Goal: Browse casually: Explore the website without a specific task or goal

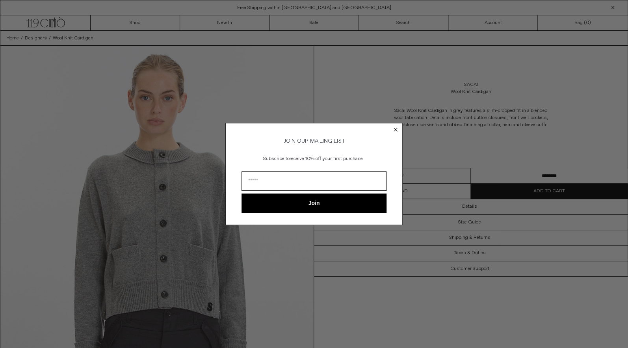
click at [394, 129] on circle "Close dialog" at bounding box center [395, 129] width 7 height 7
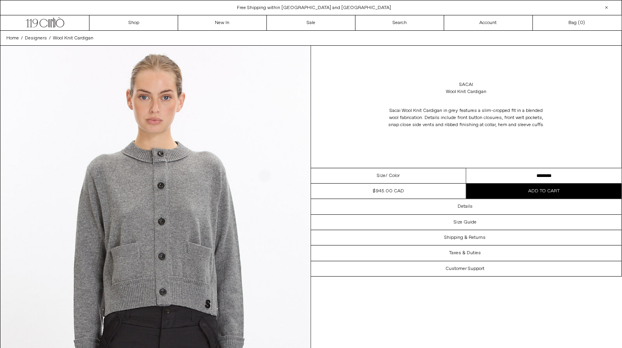
drag, startPoint x: 367, startPoint y: 187, endPoint x: 412, endPoint y: 188, distance: 45.7
click at [412, 188] on dl "Regular price $945.00 CAD Sale price $945.00 CAD Unit price / per Availability …" at bounding box center [388, 191] width 155 height 15
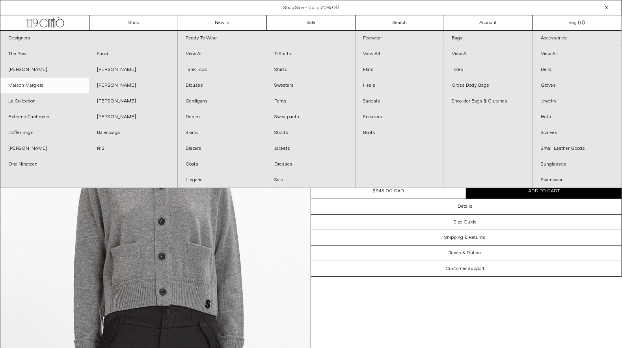
click at [22, 82] on link "Maison Margiela" at bounding box center [44, 86] width 89 height 16
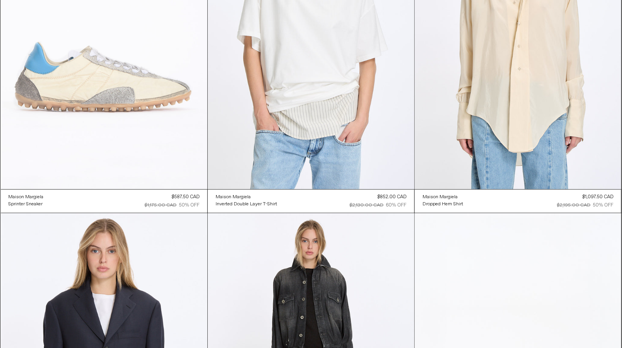
scroll to position [131, 0]
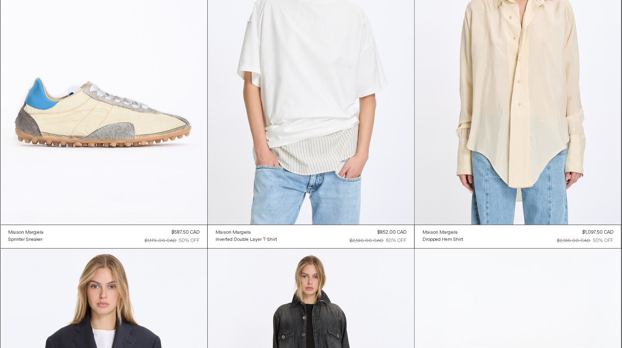
drag, startPoint x: 175, startPoint y: 232, endPoint x: 188, endPoint y: 232, distance: 12.6
click at [188, 232] on div "$587.50 CAD" at bounding box center [186, 232] width 28 height 7
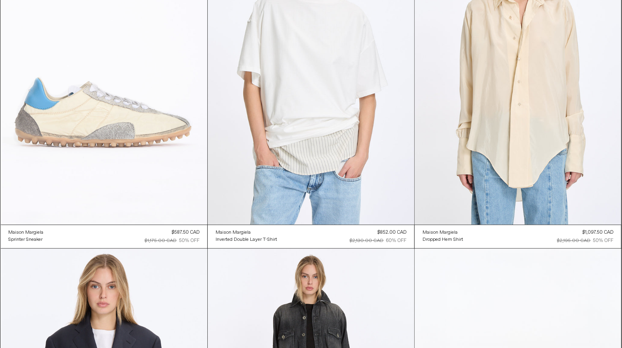
click at [103, 117] on at bounding box center [104, 70] width 207 height 310
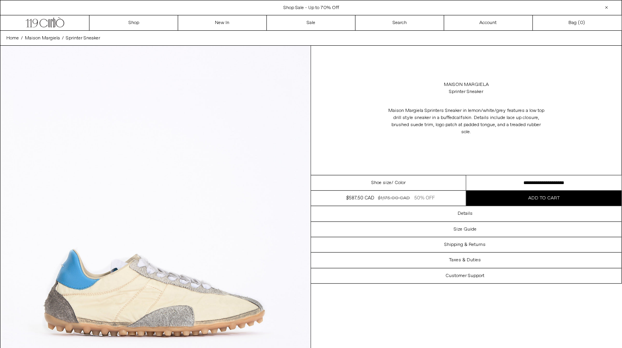
click at [511, 181] on select "**********" at bounding box center [543, 182] width 155 height 15
click at [466, 175] on select "**********" at bounding box center [543, 182] width 155 height 15
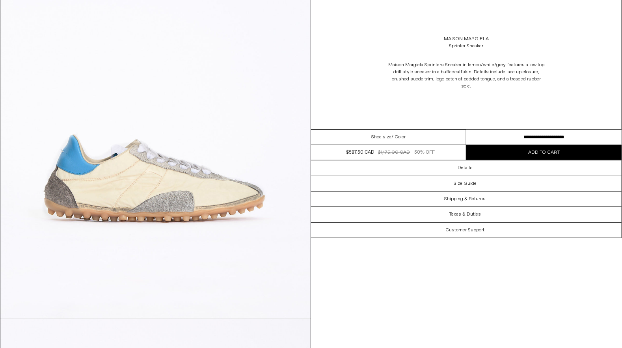
scroll to position [131, 0]
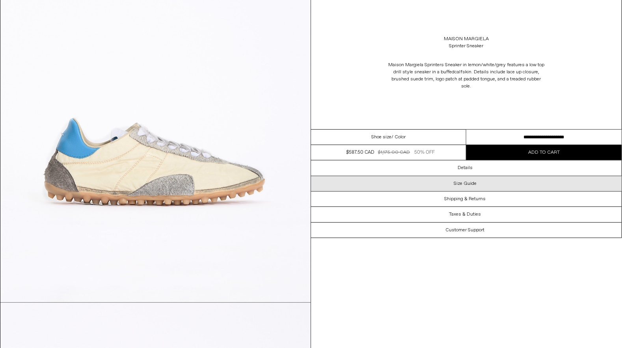
click at [454, 185] on div "Size Guide" at bounding box center [466, 183] width 311 height 15
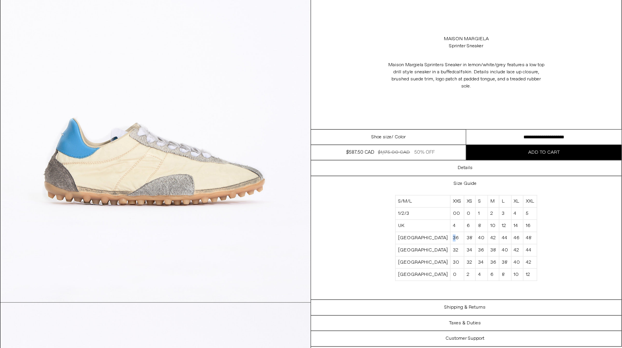
drag, startPoint x: 437, startPoint y: 235, endPoint x: 441, endPoint y: 235, distance: 4.3
click at [451, 235] on td "36" at bounding box center [458, 238] width 14 height 12
drag, startPoint x: 434, startPoint y: 224, endPoint x: 443, endPoint y: 226, distance: 9.6
click at [443, 225] on tr "UK 4 6 8 10 12 14 16" at bounding box center [467, 226] width 142 height 12
drag, startPoint x: 435, startPoint y: 276, endPoint x: 441, endPoint y: 276, distance: 5.9
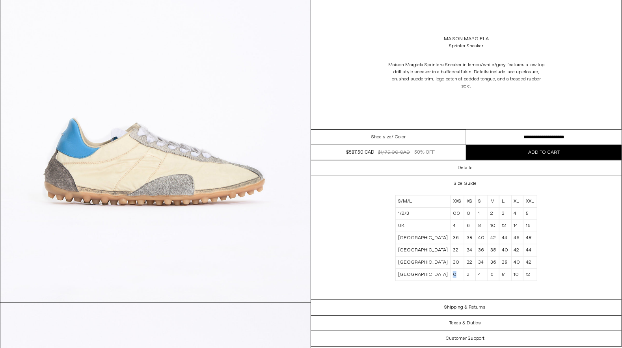
click at [451, 276] on td "0" at bounding box center [458, 275] width 14 height 12
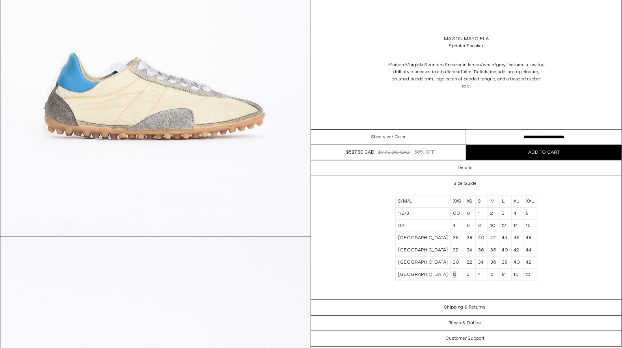
scroll to position [0, 0]
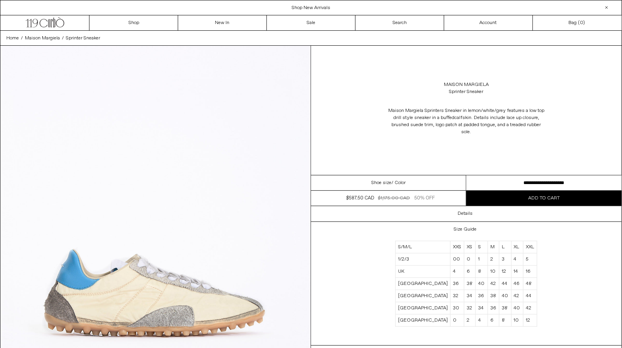
click at [342, 254] on div "Size Guide S/M/L XXS XS S M L XL XXL 1/2/3 00 0 1 2 3 4 5 UK 4 6 8 10 12 14 16 …" at bounding box center [466, 284] width 311 height 124
click at [112, 38] on div "Home / Maison Margiela / Sprinter Sneaker" at bounding box center [311, 38] width 622 height 15
click at [51, 39] on span "Maison Margiela" at bounding box center [42, 38] width 35 height 6
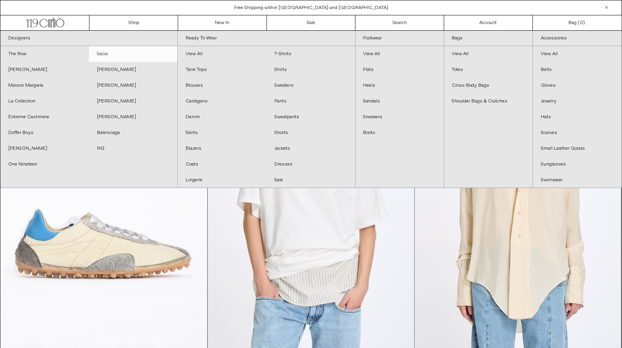
click at [144, 56] on link "Sacai" at bounding box center [133, 54] width 89 height 16
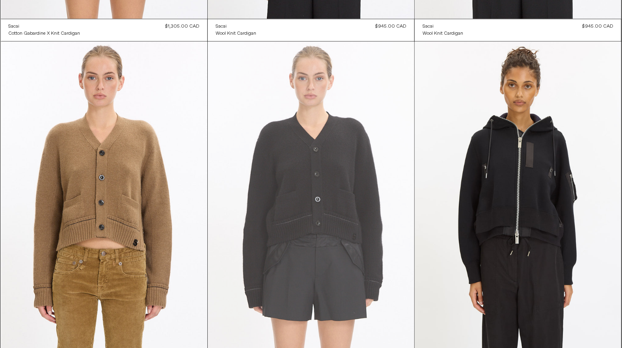
scroll to position [2342, 0]
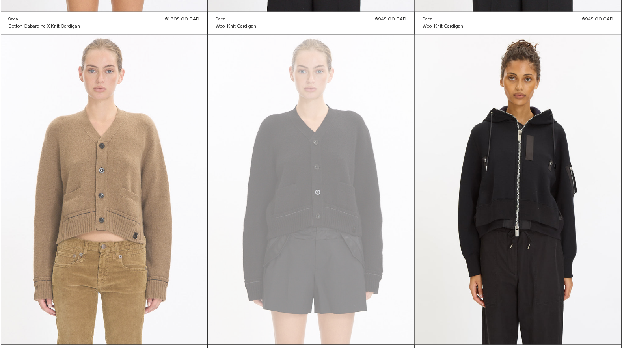
click at [128, 181] on at bounding box center [104, 189] width 207 height 310
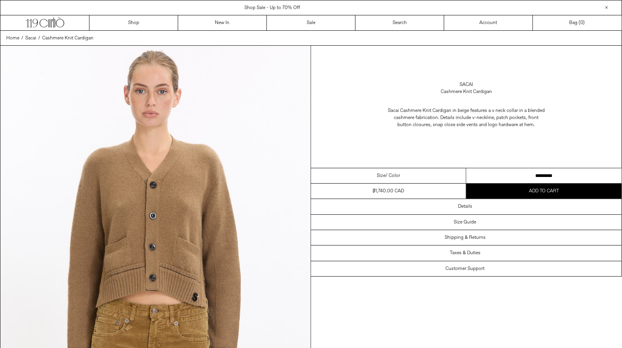
scroll to position [263, 0]
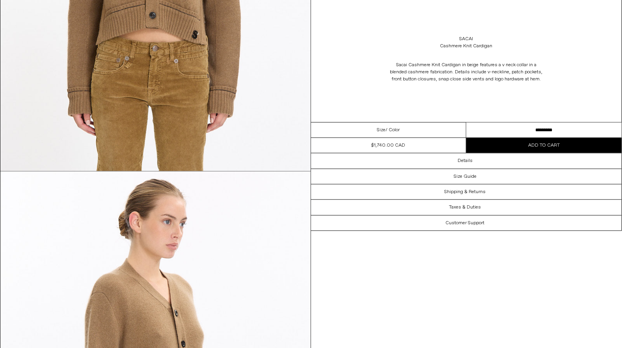
click at [542, 128] on select "**********" at bounding box center [543, 130] width 155 height 15
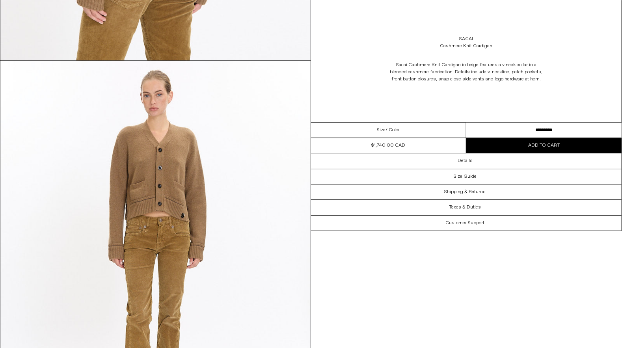
scroll to position [1183, 0]
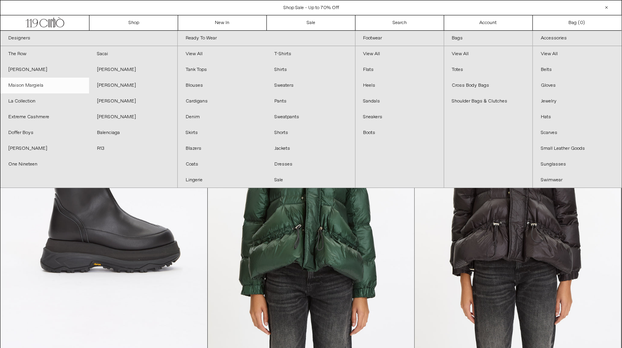
click at [25, 83] on link "Maison Margiela" at bounding box center [44, 86] width 89 height 16
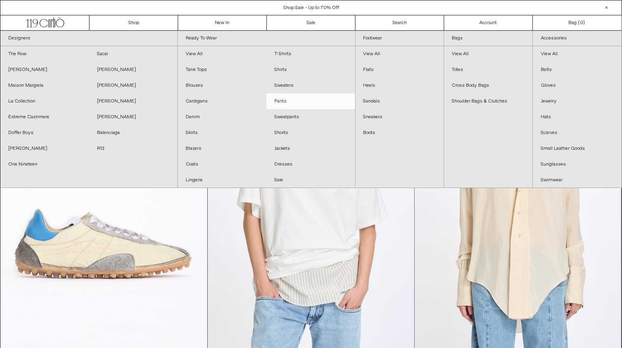
click at [290, 101] on link "Pants" at bounding box center [311, 101] width 89 height 16
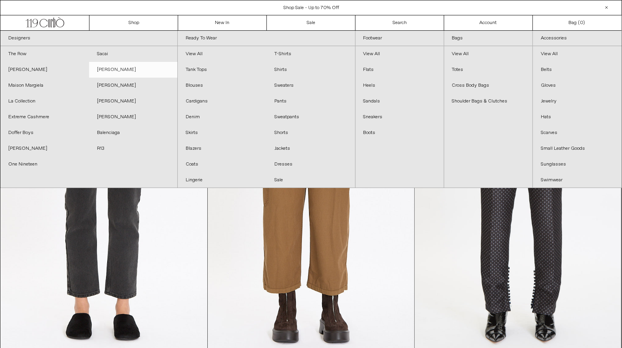
click at [104, 68] on link "[PERSON_NAME]" at bounding box center [133, 70] width 89 height 16
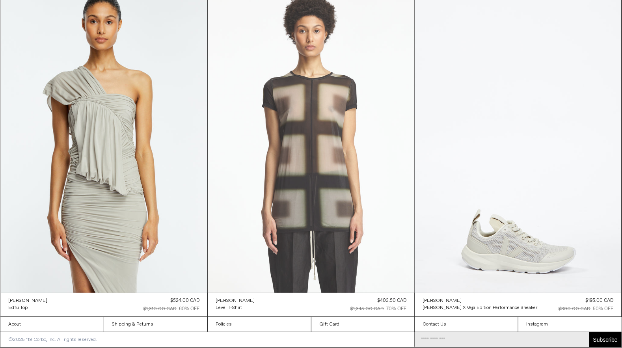
scroll to position [4735, 0]
